Goal: Transaction & Acquisition: Purchase product/service

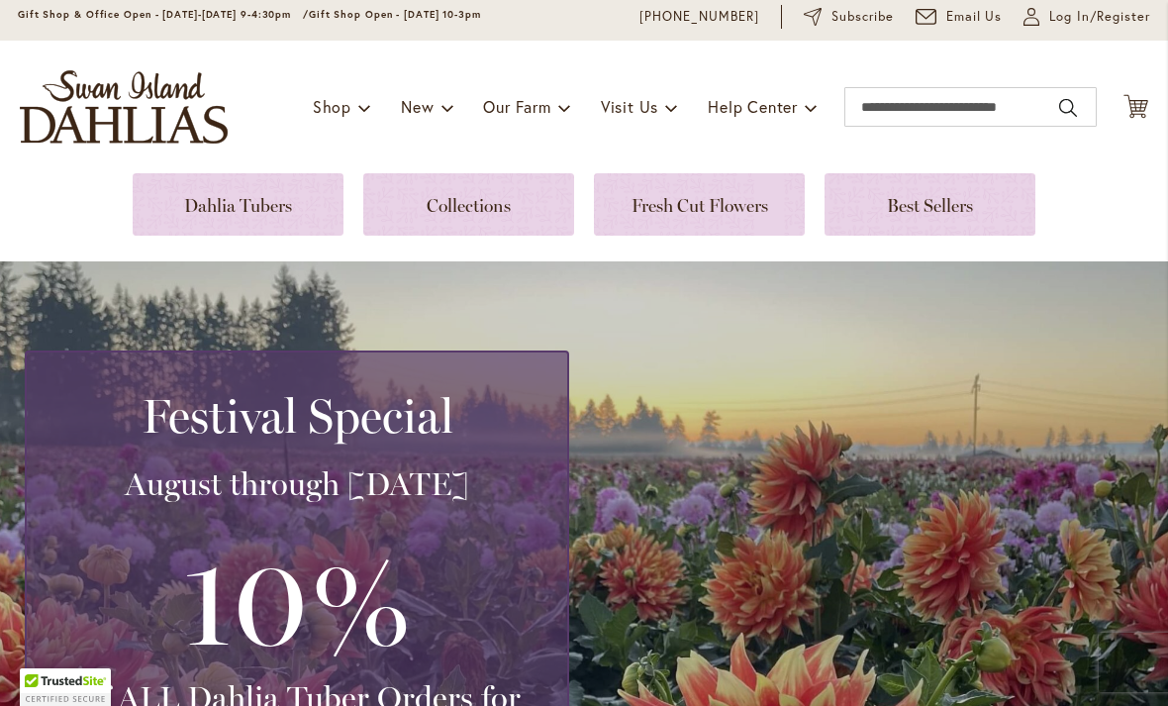
scroll to position [113, 0]
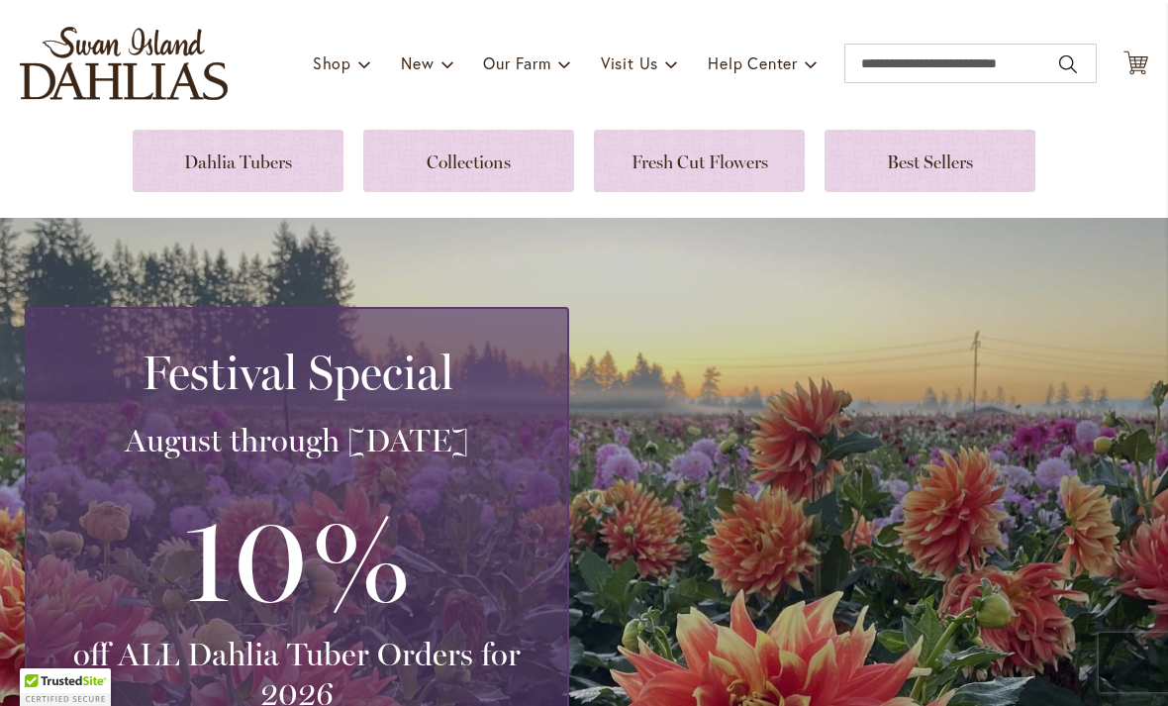
click at [214, 169] on link at bounding box center [238, 161] width 211 height 62
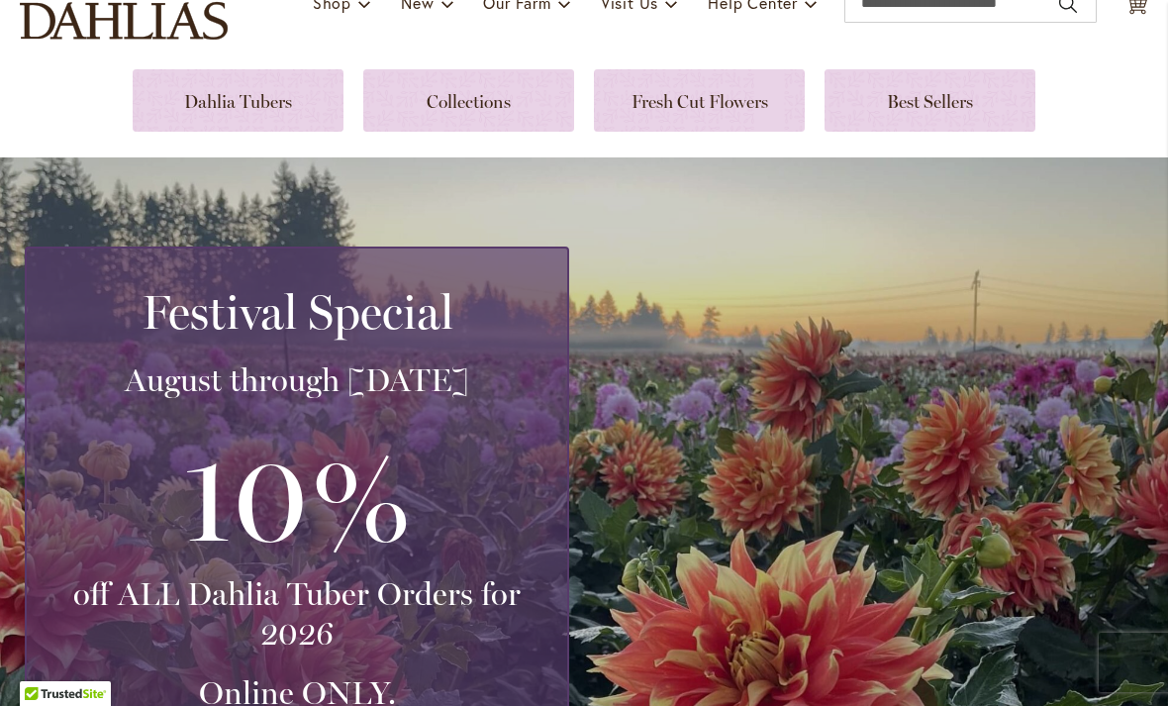
scroll to position [169, 0]
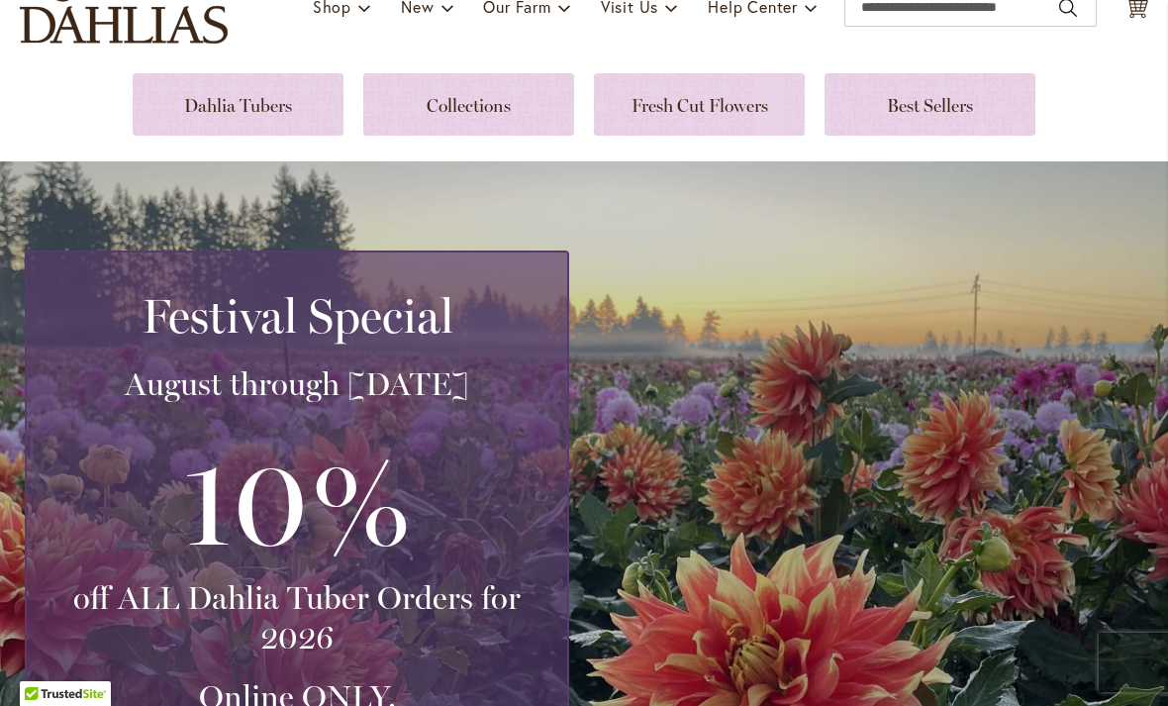
click at [214, 103] on link at bounding box center [238, 104] width 211 height 62
click at [180, 255] on div "Festival Special August through September 28th 10% off ALL Dahlia Tuber Orders …" at bounding box center [297, 544] width 544 height 588
click at [909, 125] on link at bounding box center [929, 104] width 211 height 62
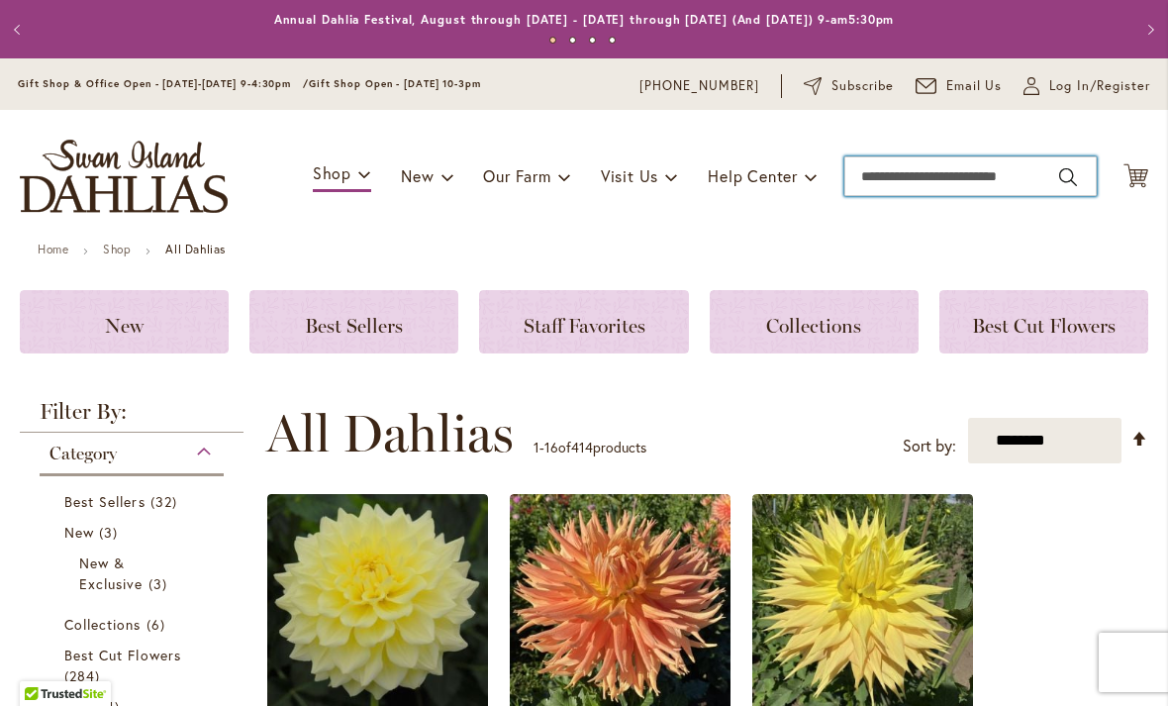
click at [894, 190] on input "Search" at bounding box center [970, 176] width 252 height 40
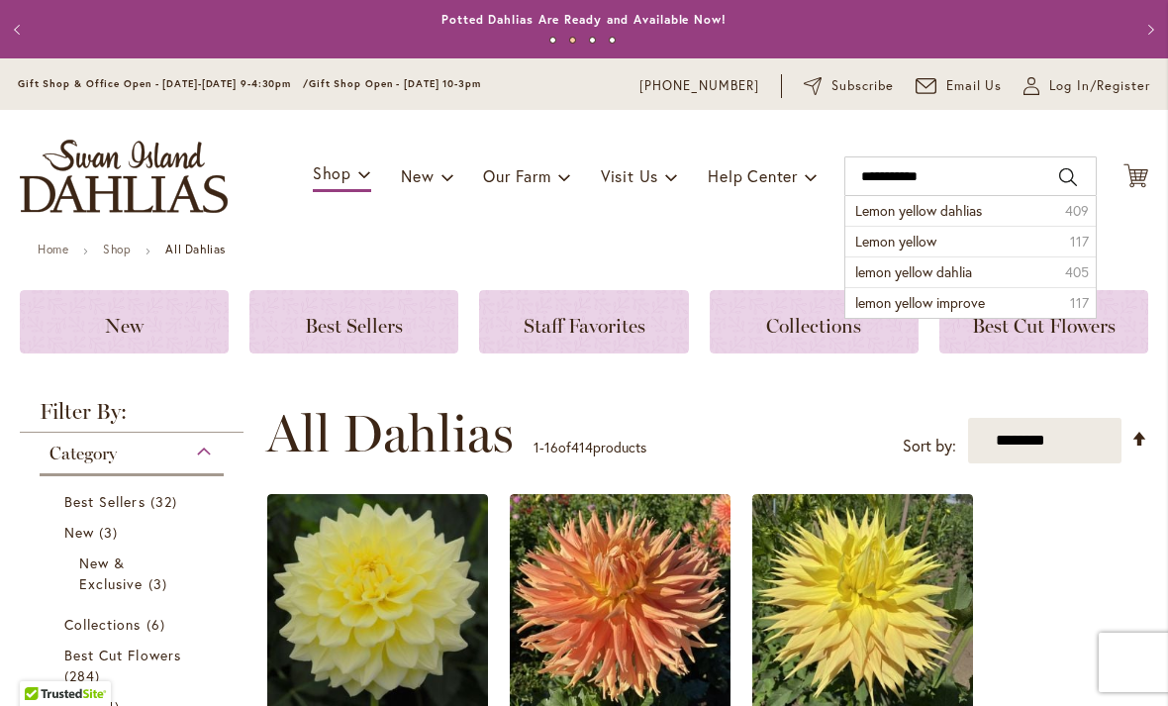
click at [964, 217] on span "Lemon yellow dahlias" at bounding box center [918, 210] width 127 height 19
type input "**********"
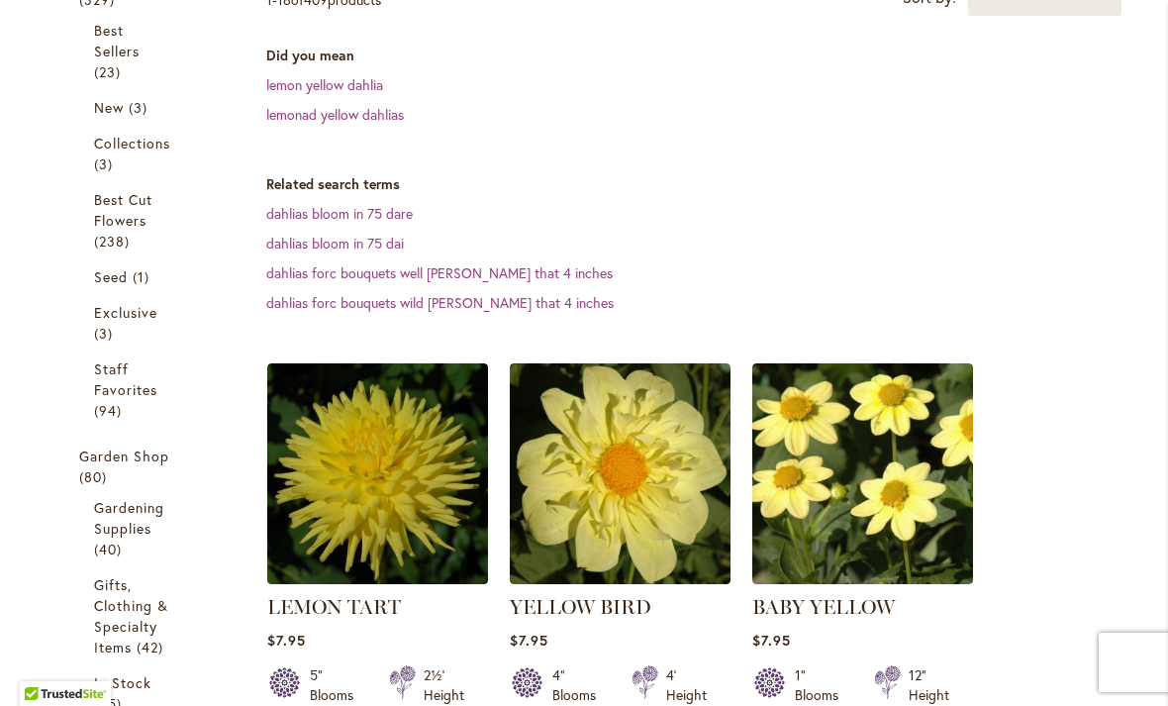
scroll to position [423, 0]
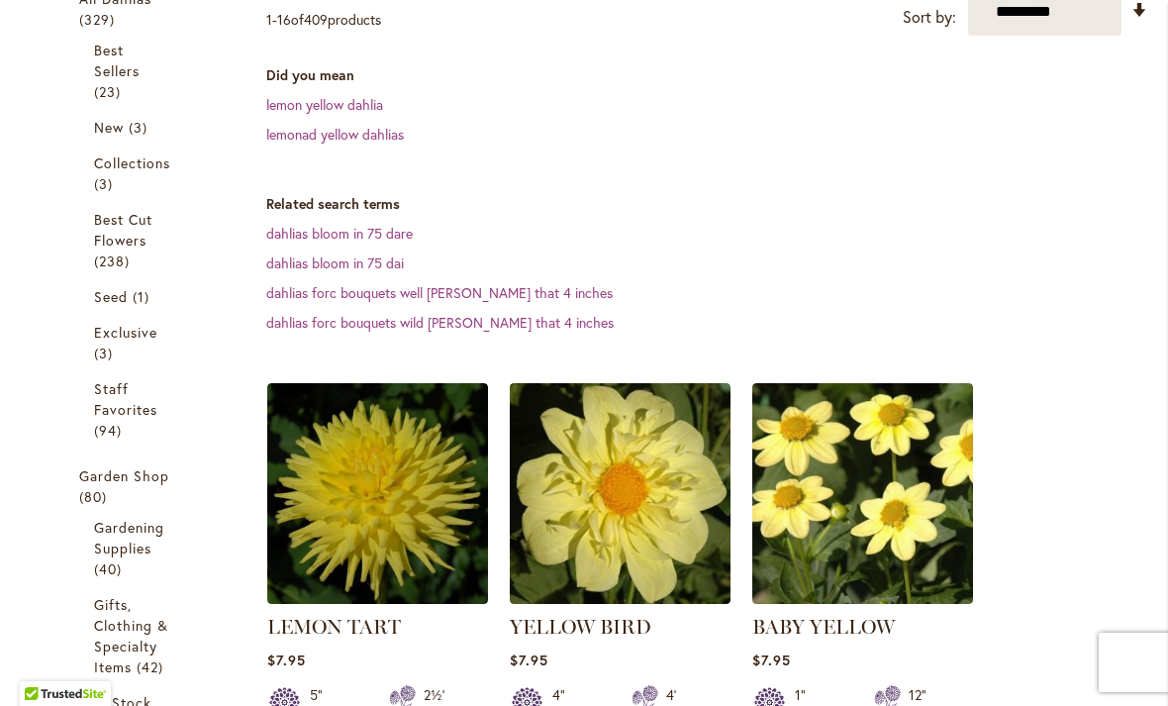
click at [126, 350] on link "Exclusive 3 items" at bounding box center [134, 343] width 80 height 42
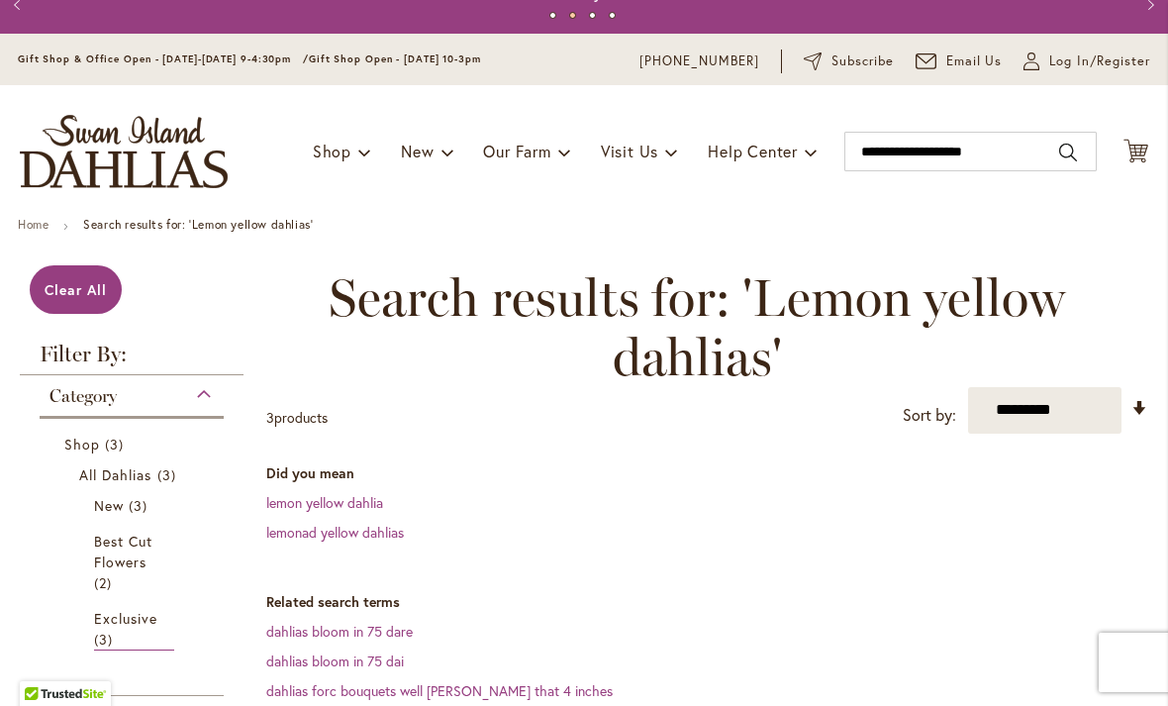
scroll to position [22, 0]
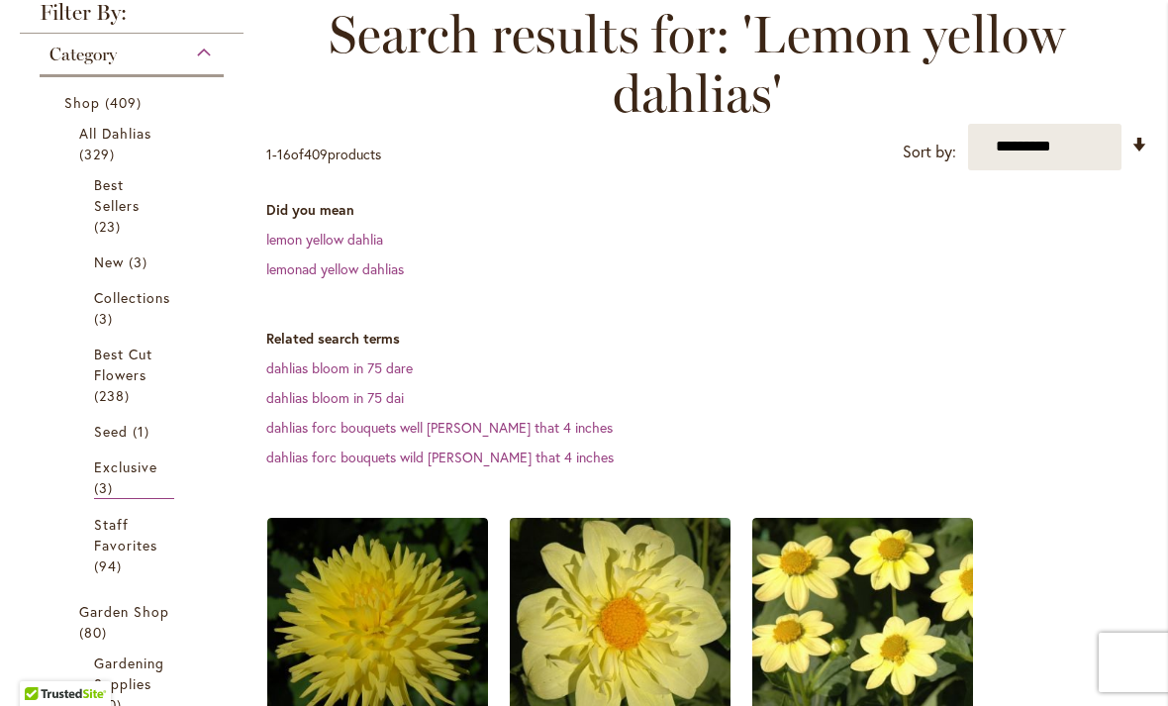
scroll to position [289, 0]
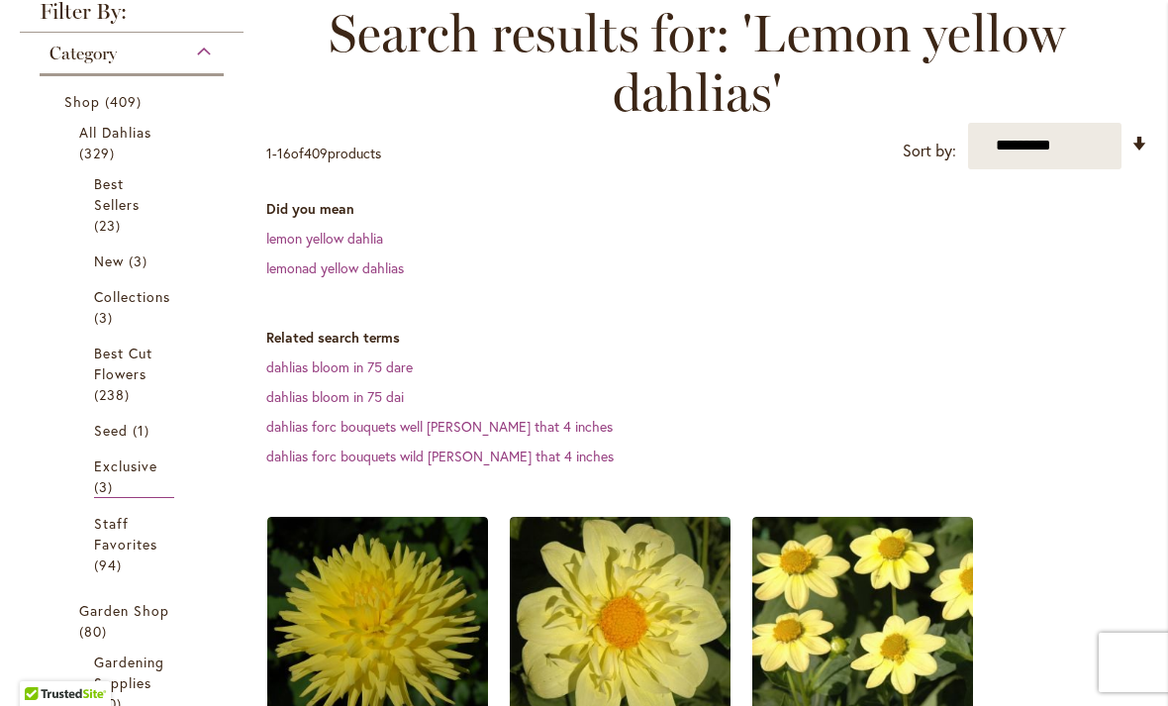
click at [116, 267] on span "New" at bounding box center [109, 260] width 30 height 19
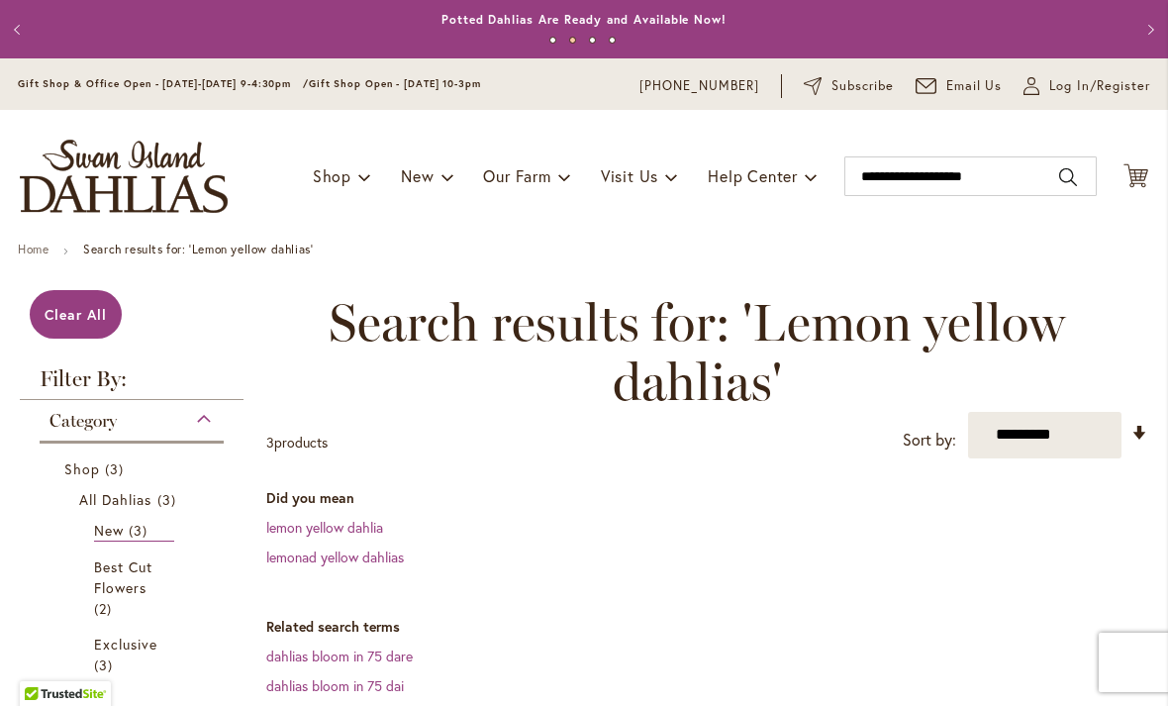
scroll to position [-2, 0]
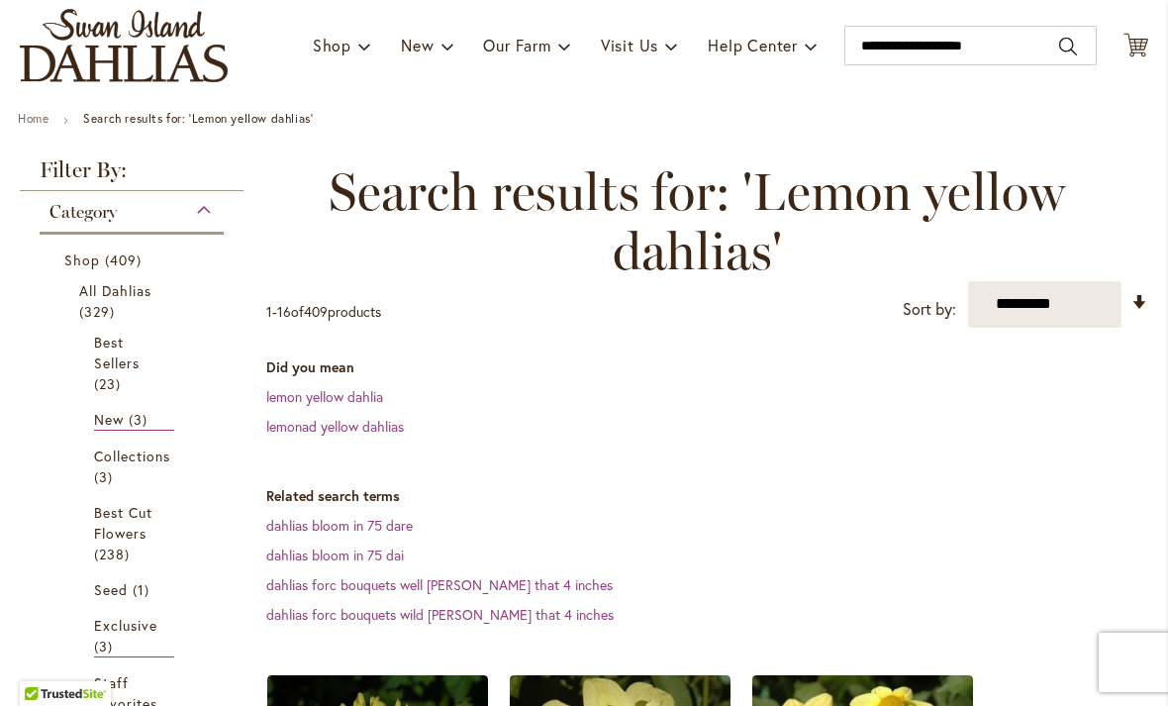
scroll to position [322, 0]
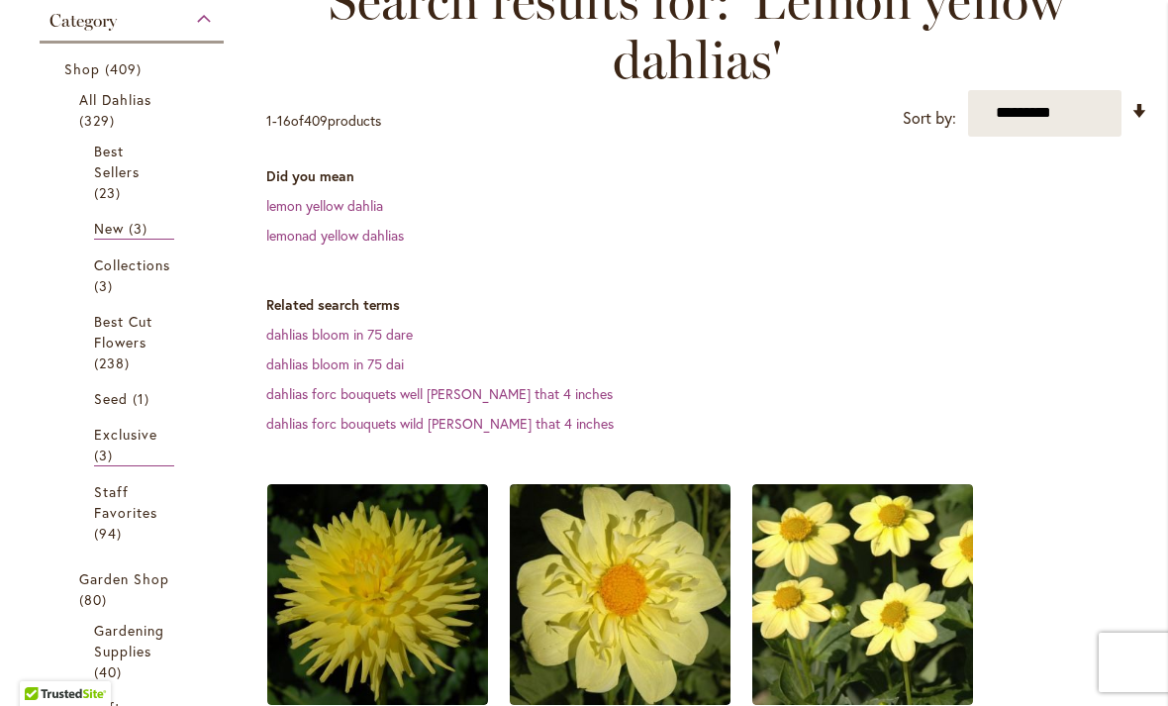
click at [114, 175] on span "Best Sellers" at bounding box center [117, 162] width 46 height 40
click at [124, 176] on span "Best Sellers" at bounding box center [117, 162] width 46 height 40
click at [581, 484] on img at bounding box center [620, 594] width 221 height 221
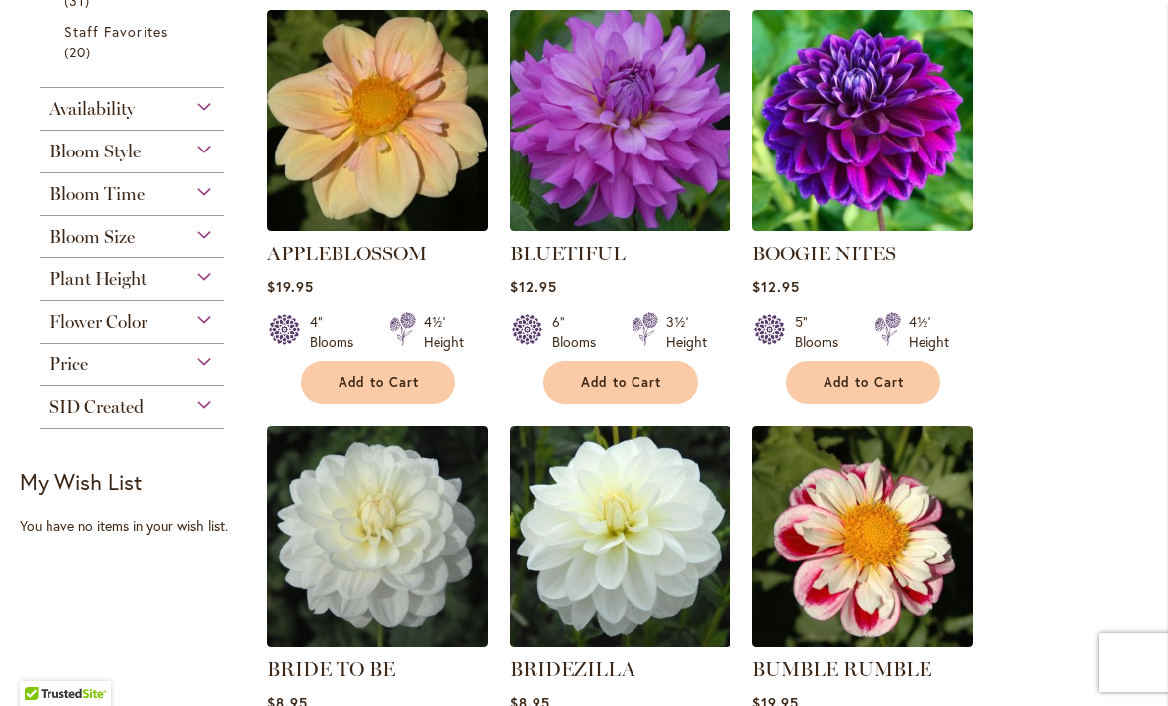
scroll to position [405, 0]
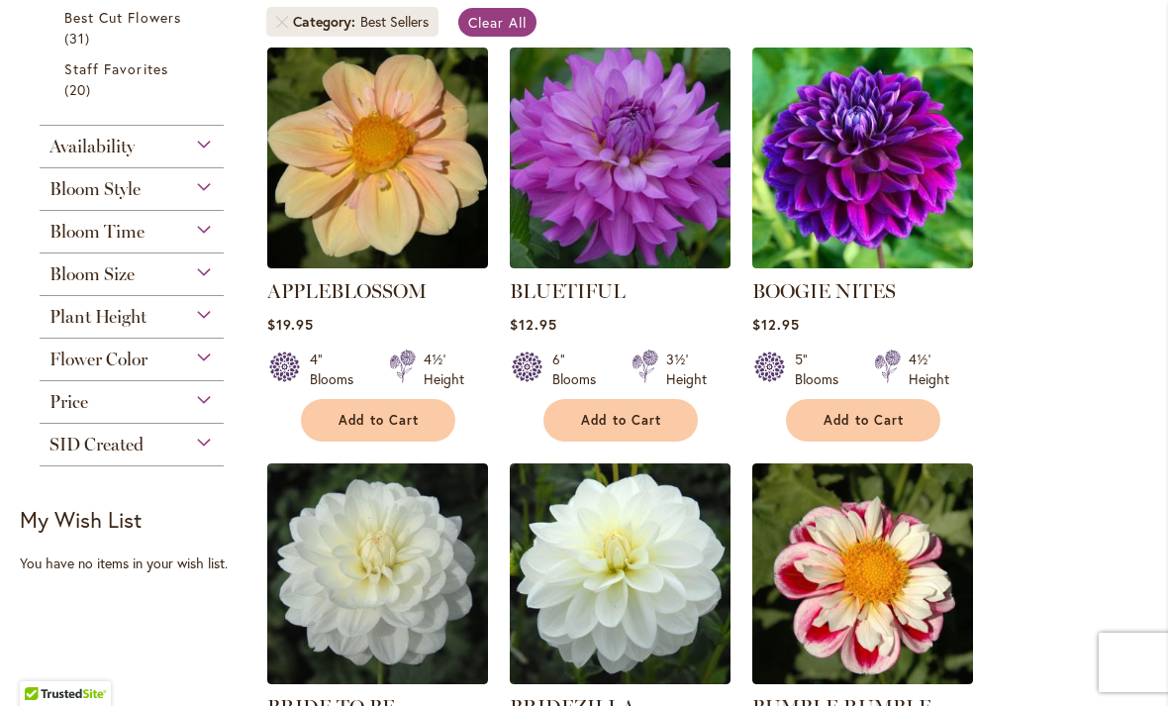
click at [193, 324] on div "Plant Height" at bounding box center [132, 312] width 184 height 32
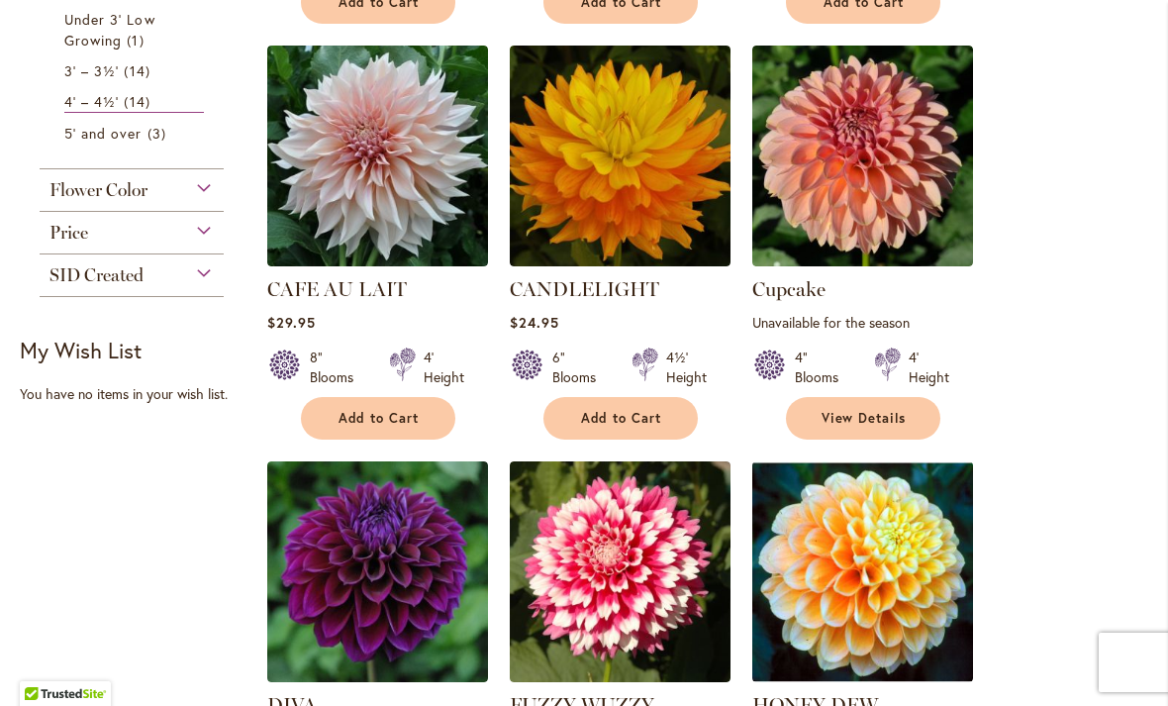
scroll to position [707, 0]
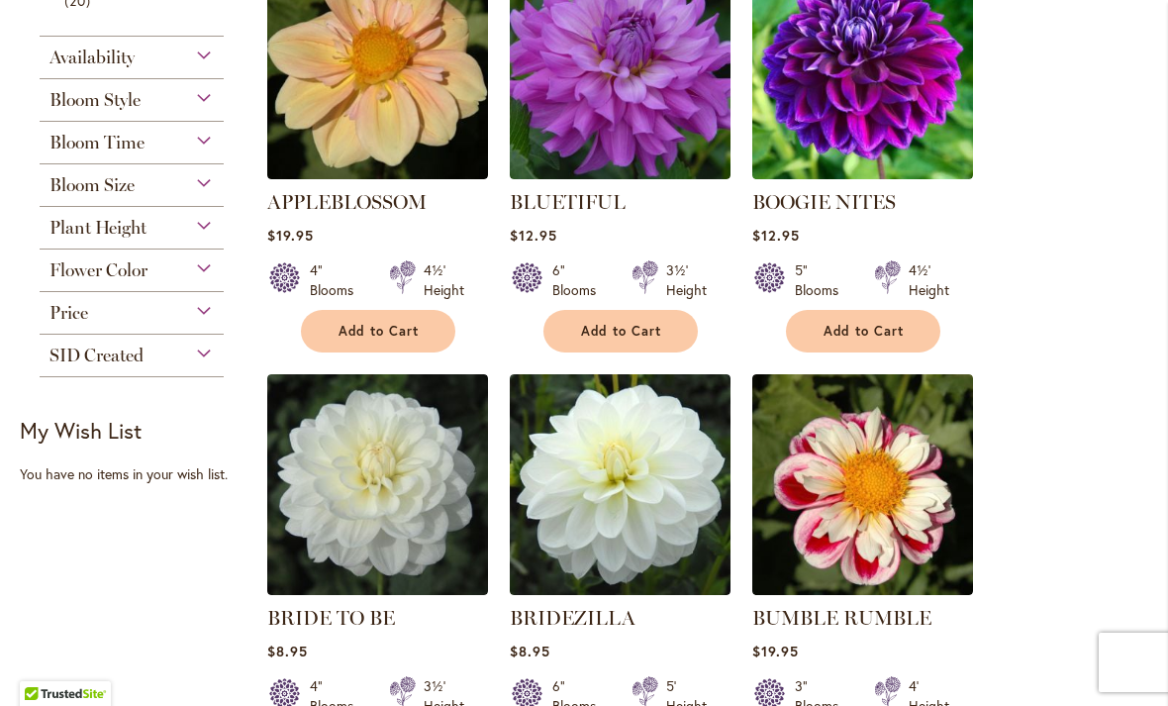
scroll to position [498, 0]
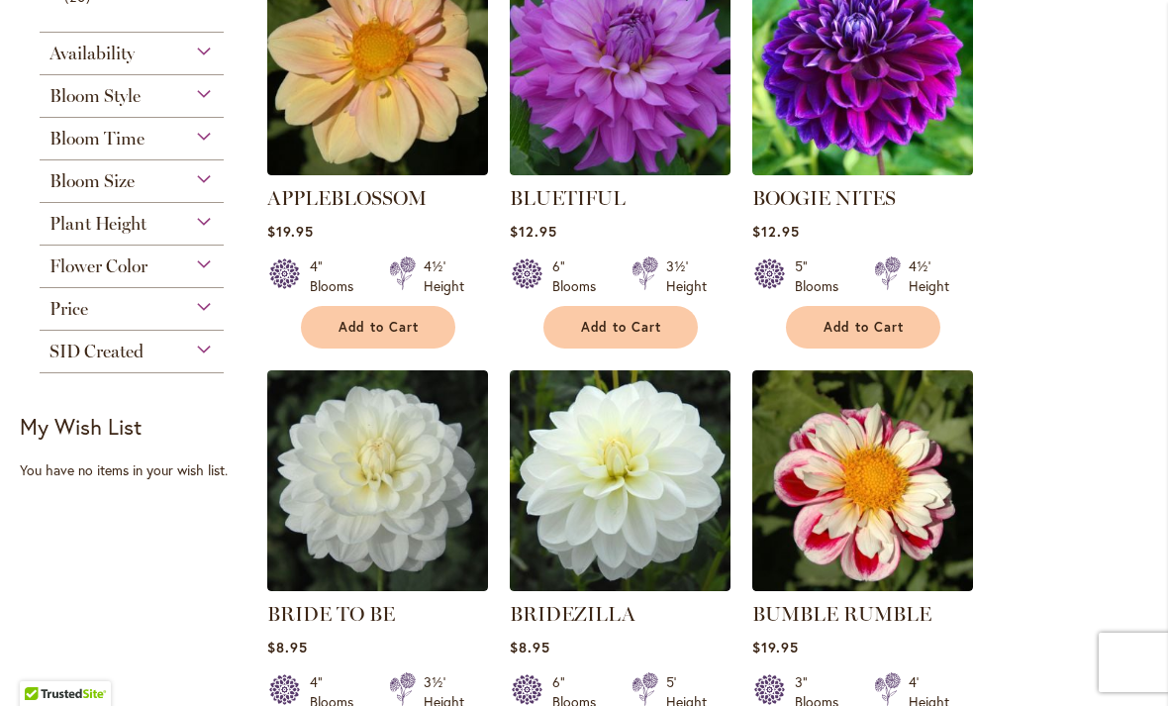
click at [202, 219] on div "Plant Height" at bounding box center [132, 219] width 184 height 32
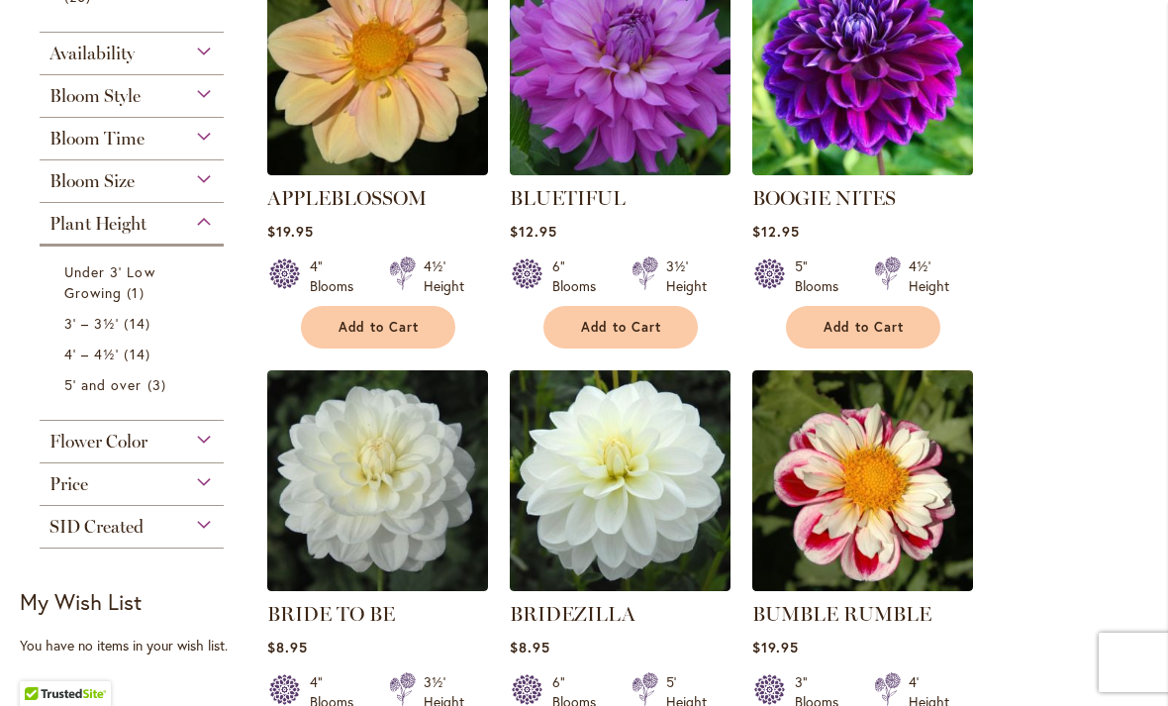
click at [75, 393] on span "5' and over" at bounding box center [103, 384] width 78 height 19
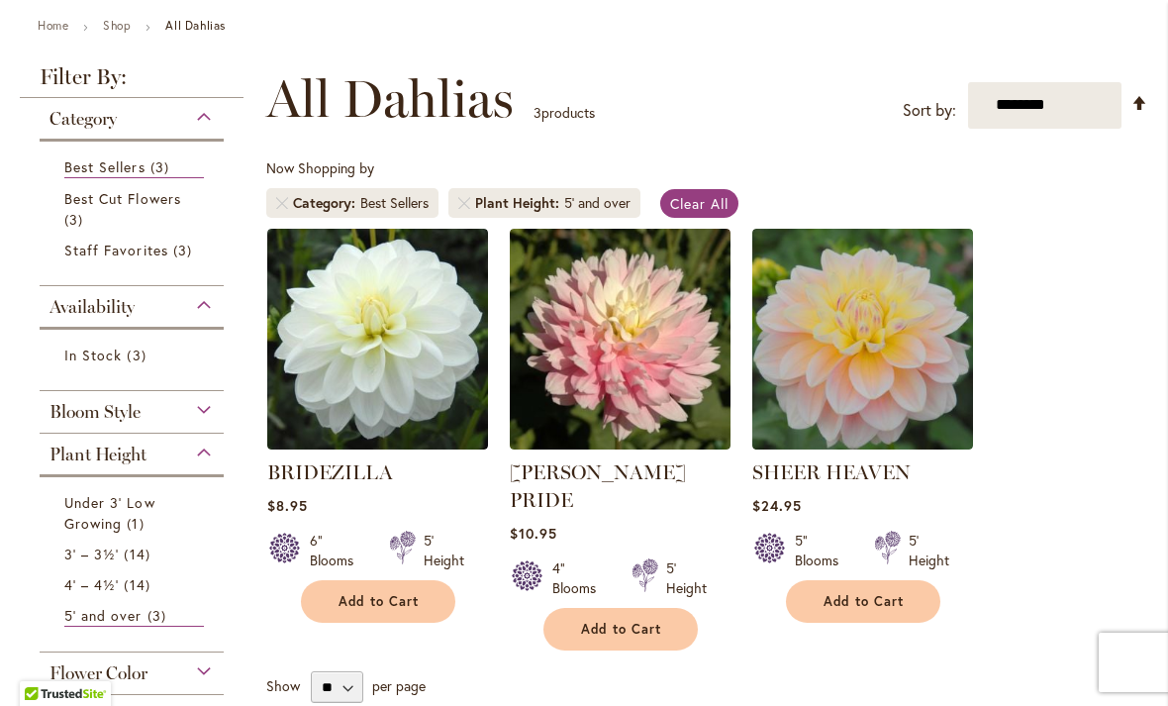
scroll to position [195, 0]
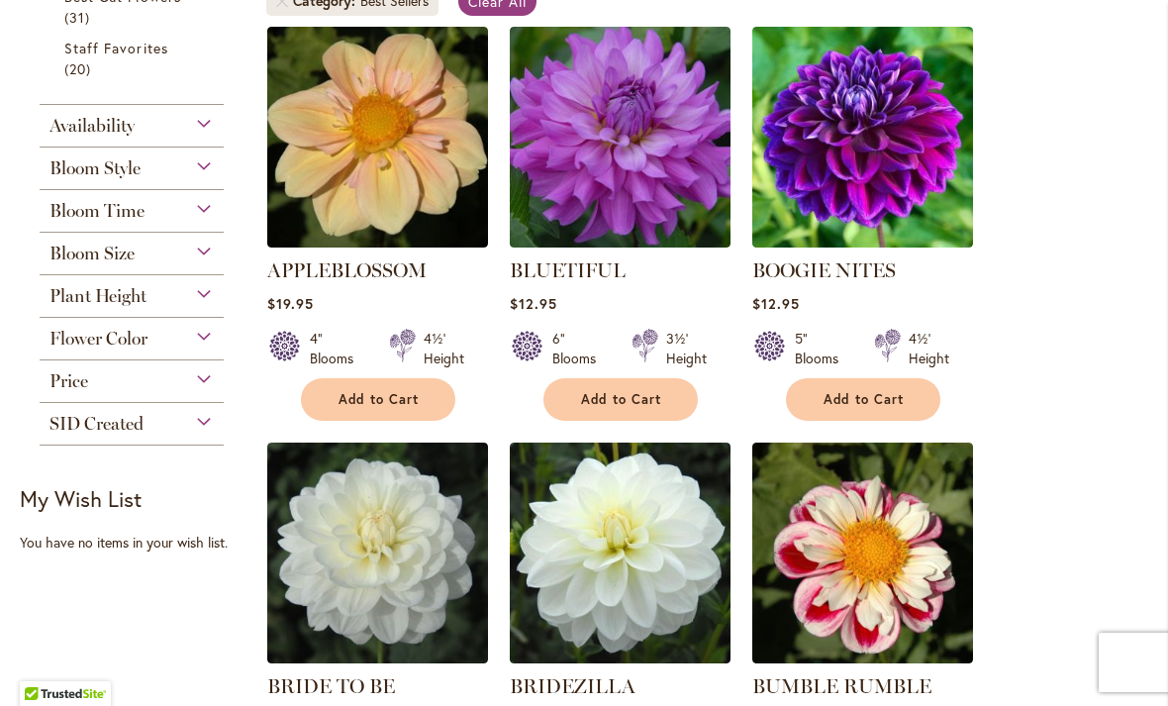
scroll to position [426, 0]
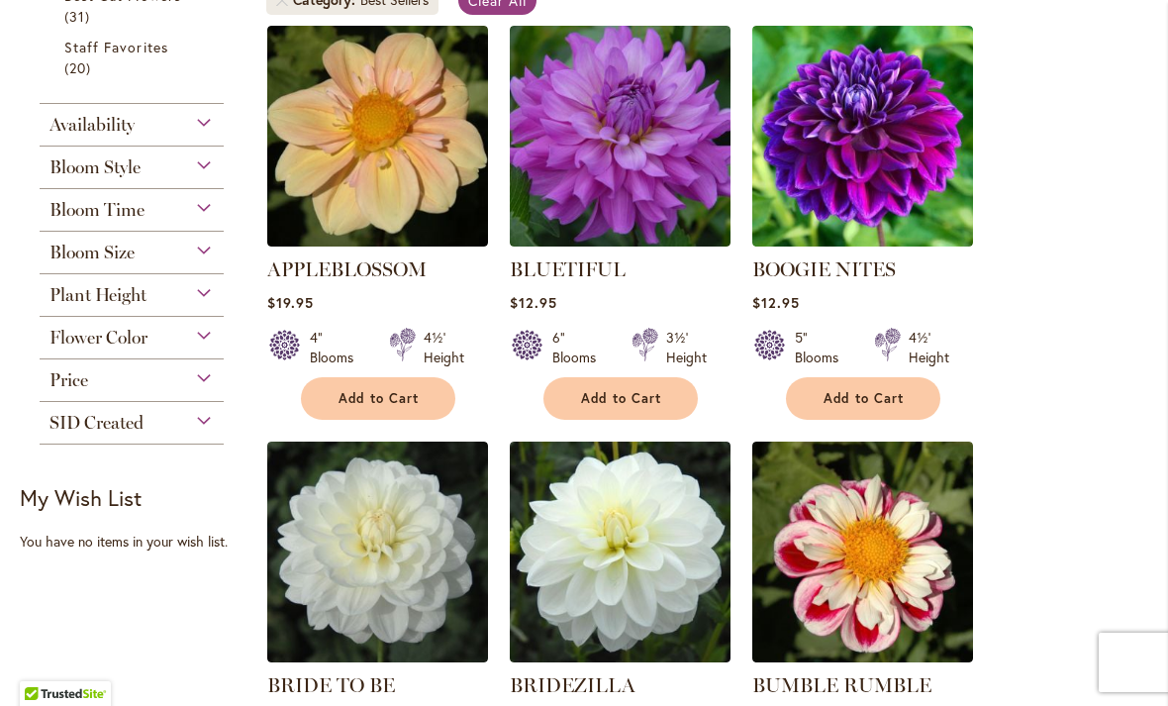
click at [204, 171] on div "Bloom Style" at bounding box center [132, 162] width 184 height 32
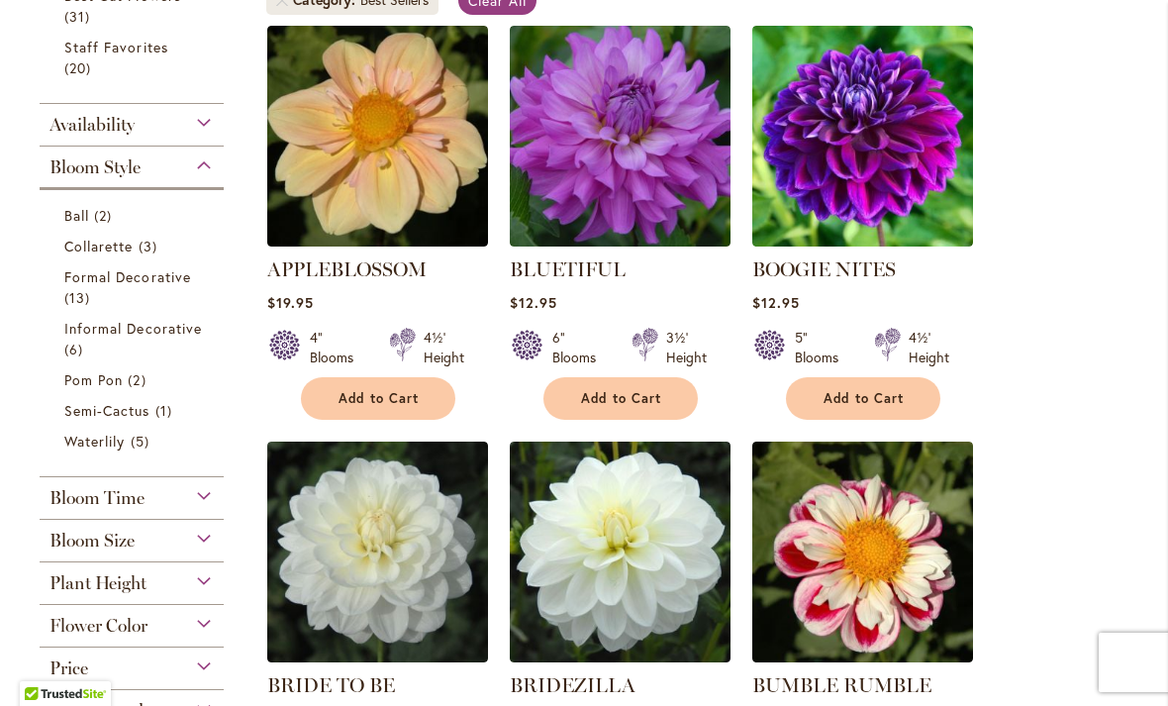
click at [97, 588] on span "Plant Height" at bounding box center [97, 583] width 97 height 22
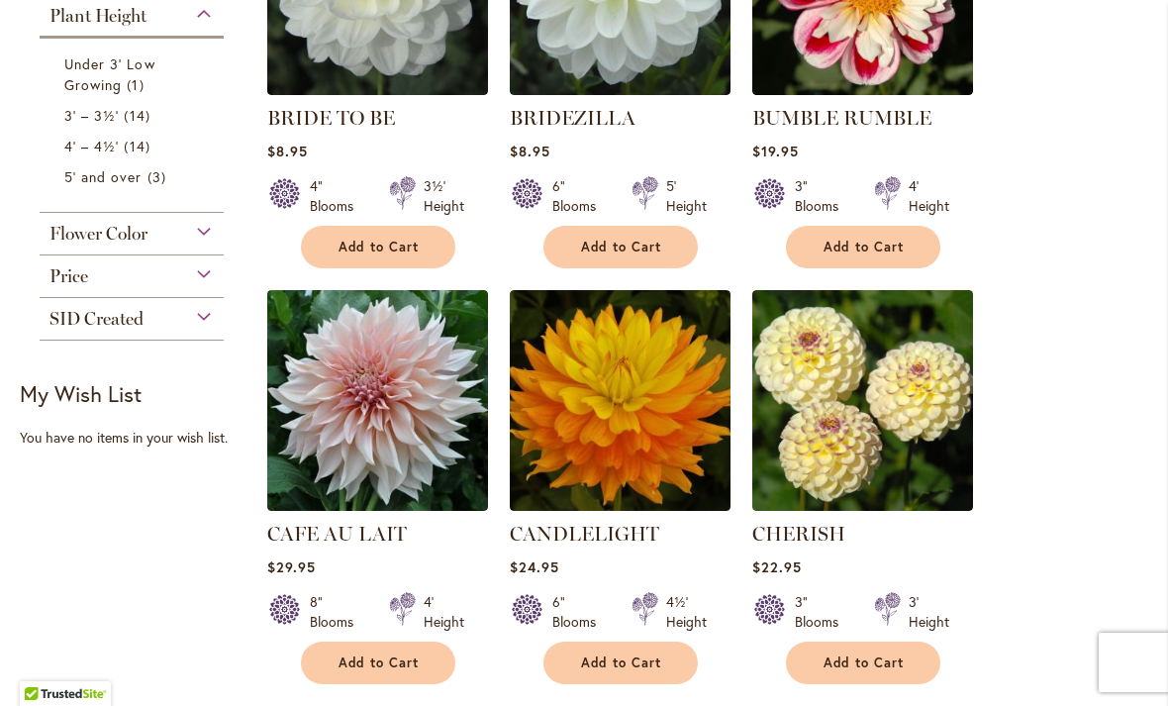
click at [88, 122] on span "3' – 3½'" at bounding box center [91, 115] width 54 height 19
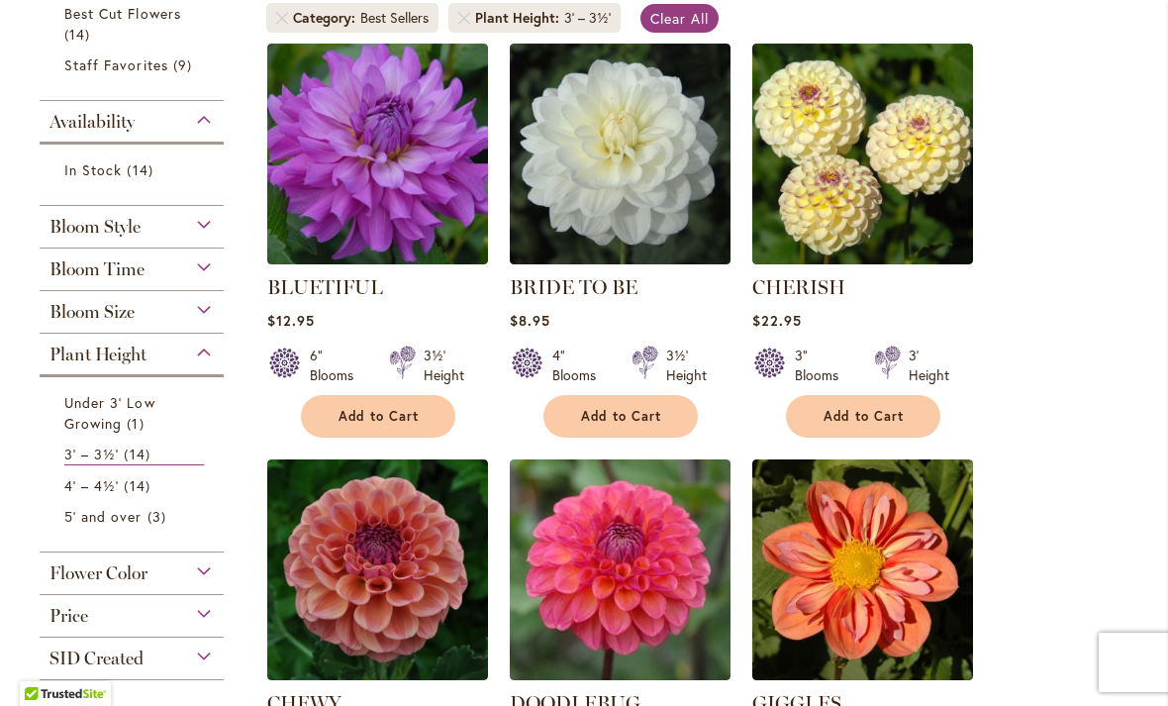
scroll to position [409, 0]
click at [203, 584] on div "Flower Color" at bounding box center [132, 568] width 184 height 32
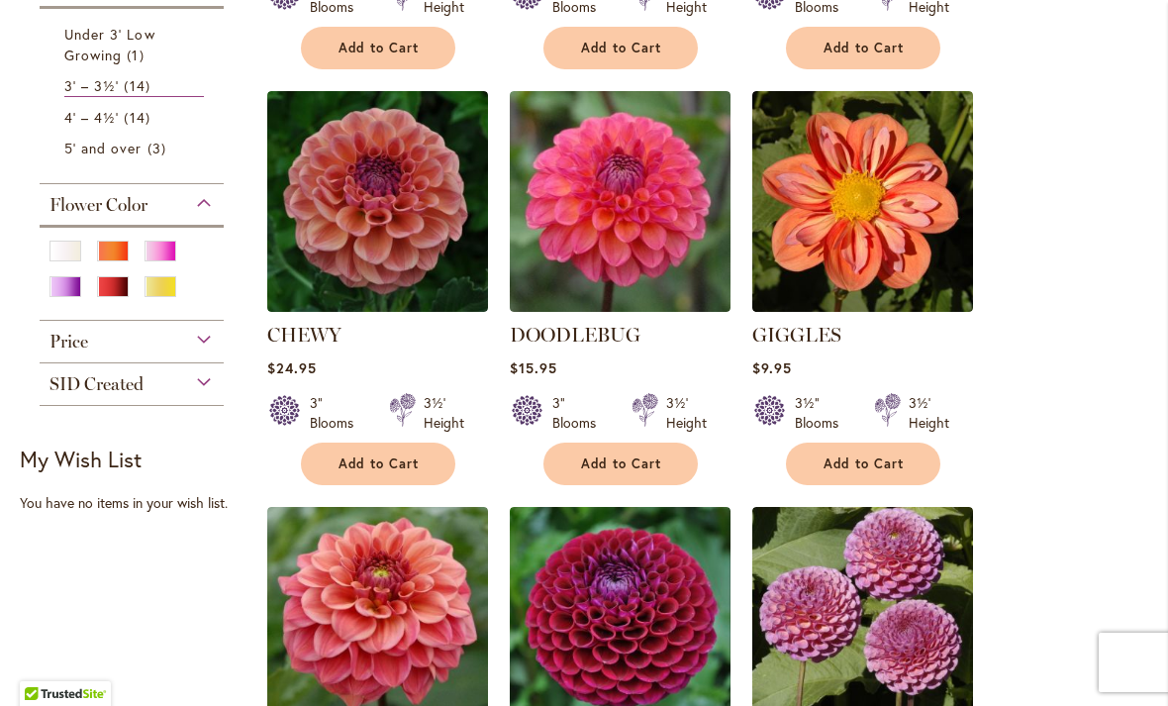
scroll to position [857, 0]
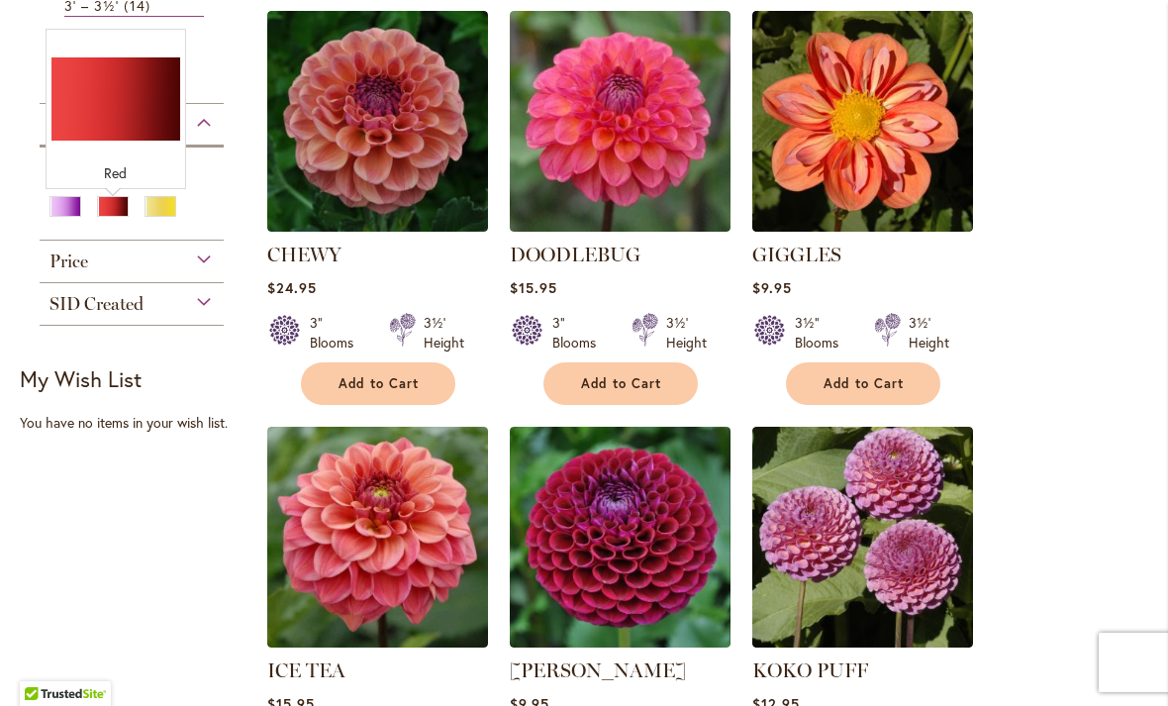
click at [113, 216] on div "Red" at bounding box center [113, 206] width 32 height 21
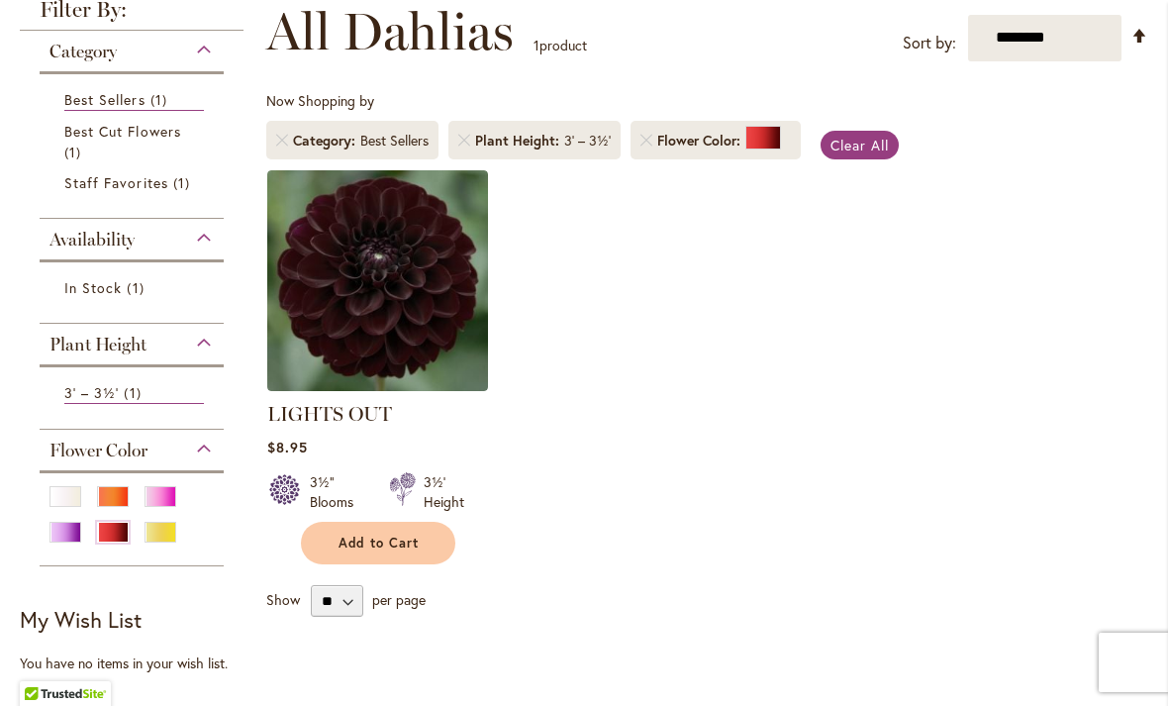
scroll to position [256, 0]
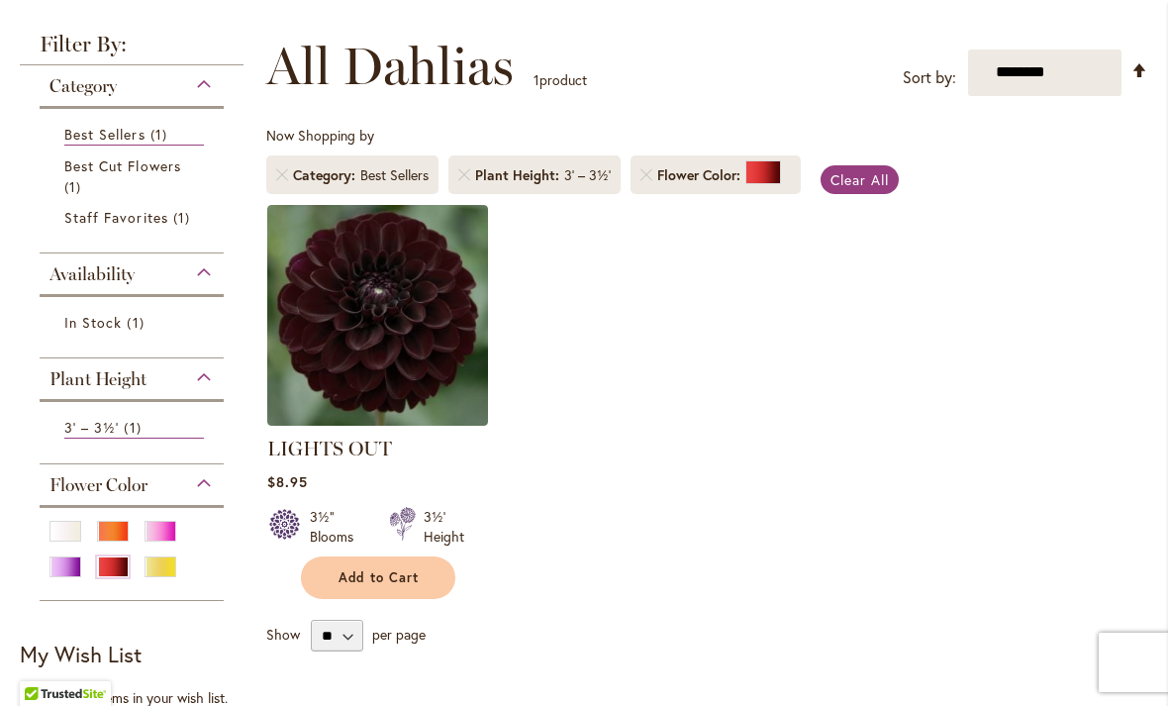
click at [111, 576] on div "Red" at bounding box center [113, 566] width 32 height 21
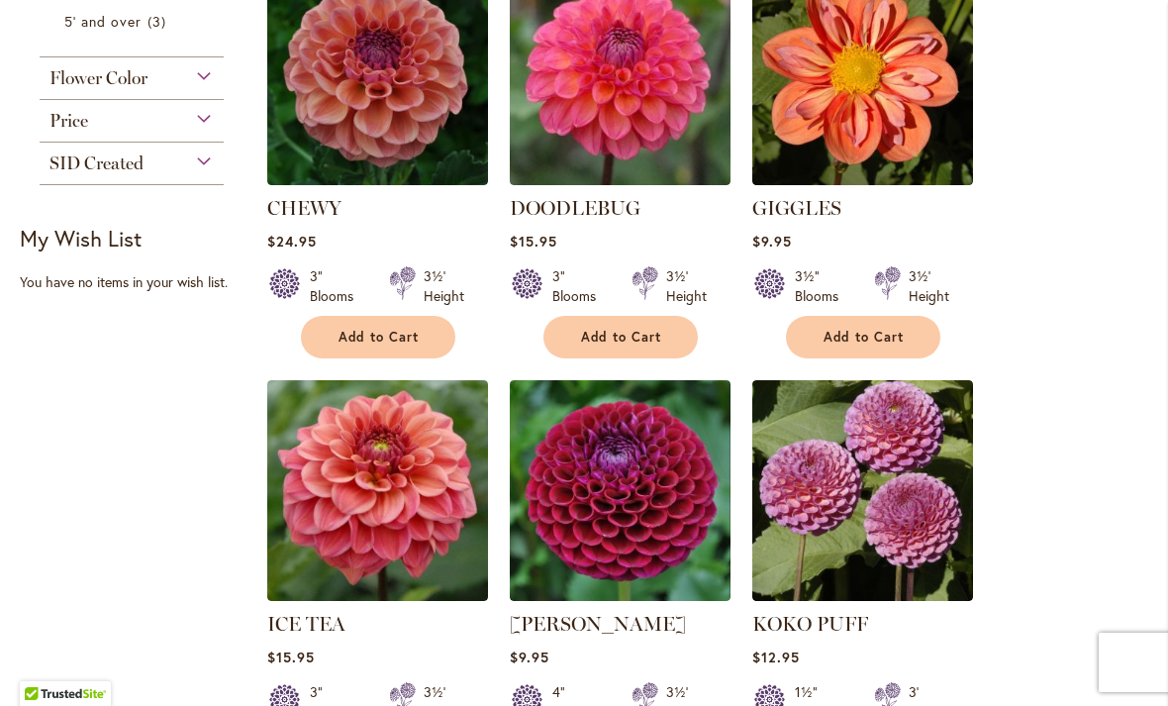
scroll to position [901, 0]
